Goal: Find specific page/section: Find specific page/section

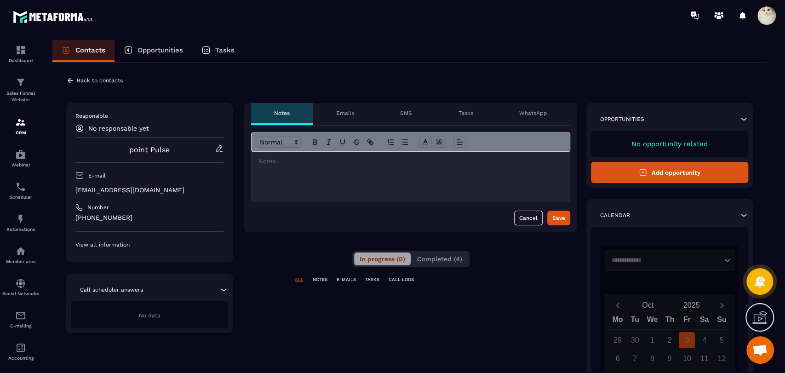
click at [456, 263] on button "Completed (4)" at bounding box center [440, 258] width 56 height 13
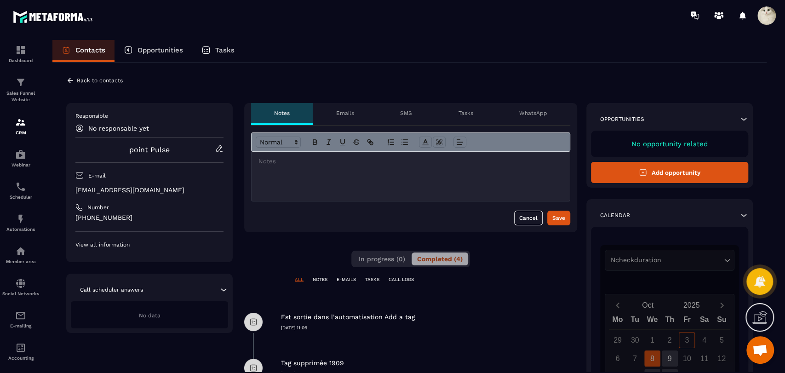
click at [73, 82] on icon at bounding box center [70, 80] width 8 height 8
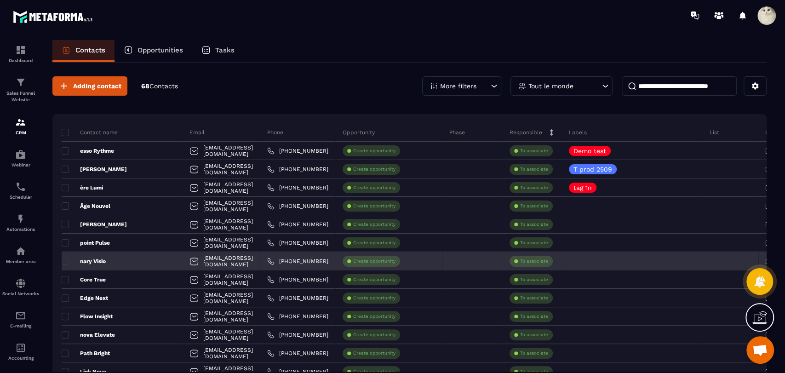
click at [96, 263] on p "nary Visio" at bounding box center [84, 260] width 44 height 7
